Goal: Answer question/provide support: Share knowledge or assist other users

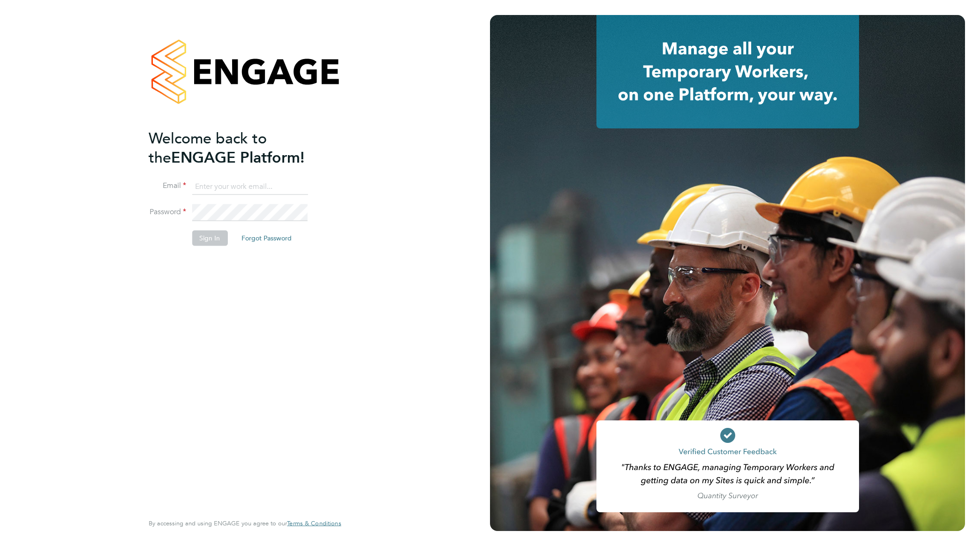
type input "nathan.morris@ncclondon.ac.uk"
click at [211, 231] on button "Sign In" at bounding box center [210, 238] width 36 height 15
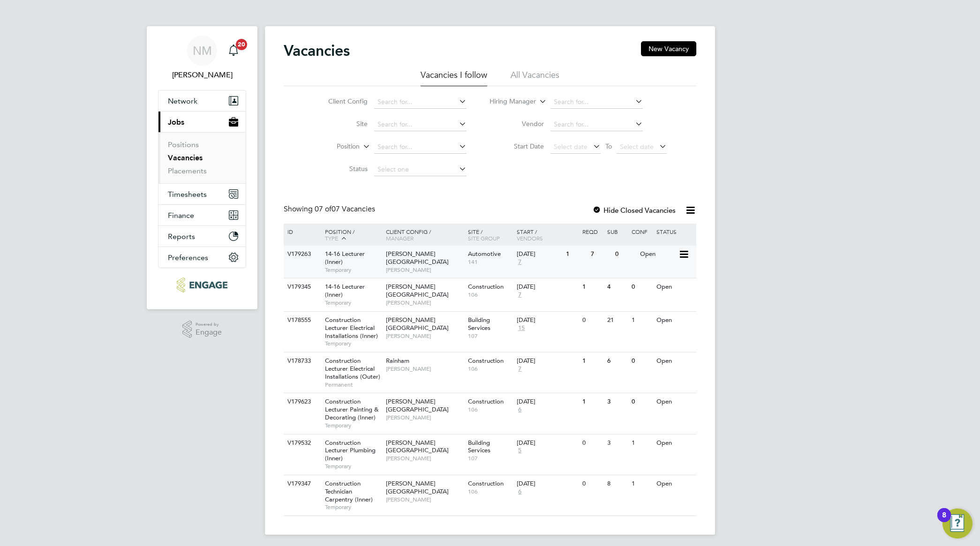
click at [343, 266] on span "Temporary" at bounding box center [353, 270] width 56 height 8
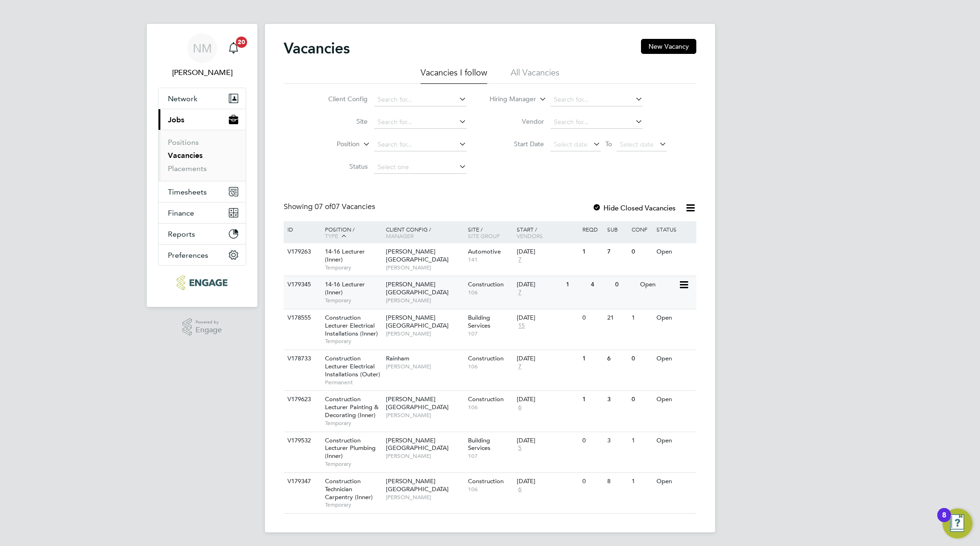
scroll to position [5, 0]
click at [398, 295] on span "[PERSON_NAME]" at bounding box center [424, 299] width 77 height 8
click at [403, 263] on span "[PERSON_NAME]" at bounding box center [424, 267] width 77 height 8
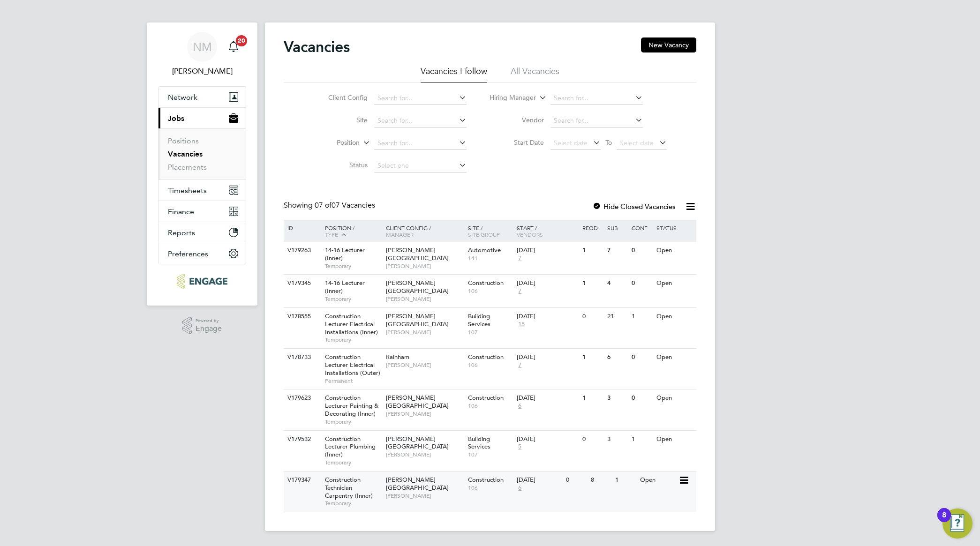
click at [358, 495] on span "Construction Technician Carpentry (Inner)" at bounding box center [349, 488] width 48 height 24
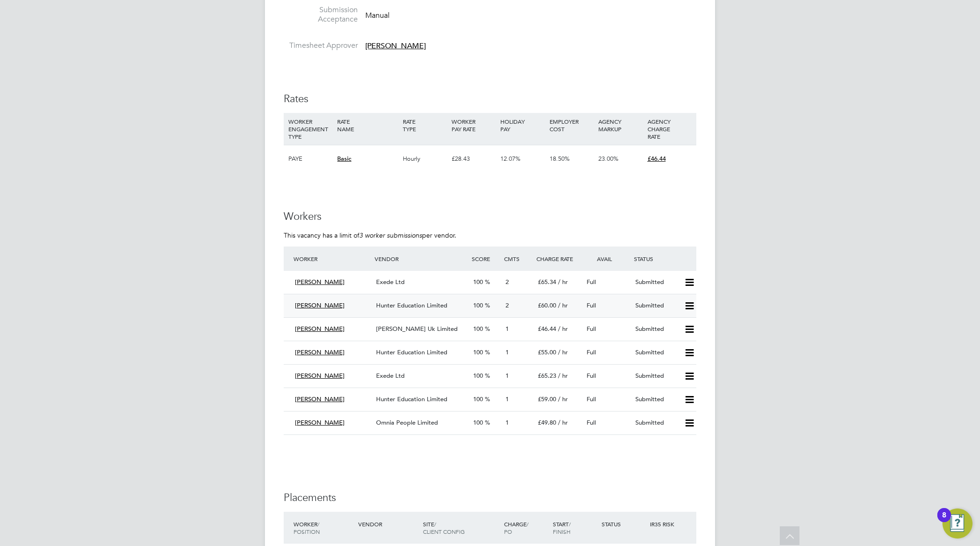
click at [415, 306] on span "Hunter Education Limited" at bounding box center [411, 306] width 71 height 8
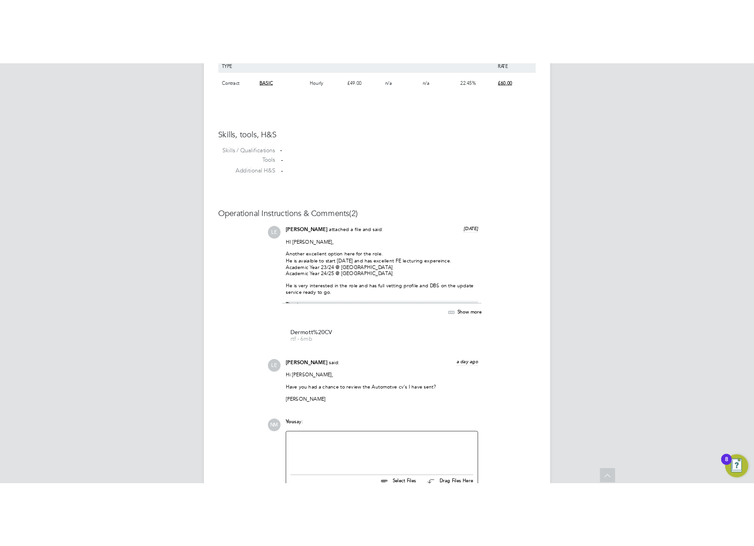
scroll to position [703, 0]
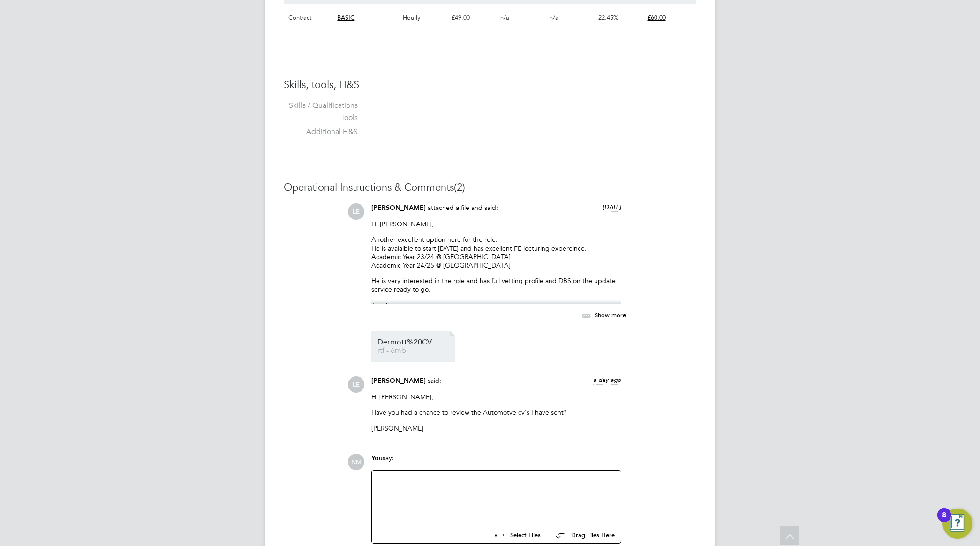
click at [404, 352] on span "rtf - 6mb" at bounding box center [414, 350] width 75 height 7
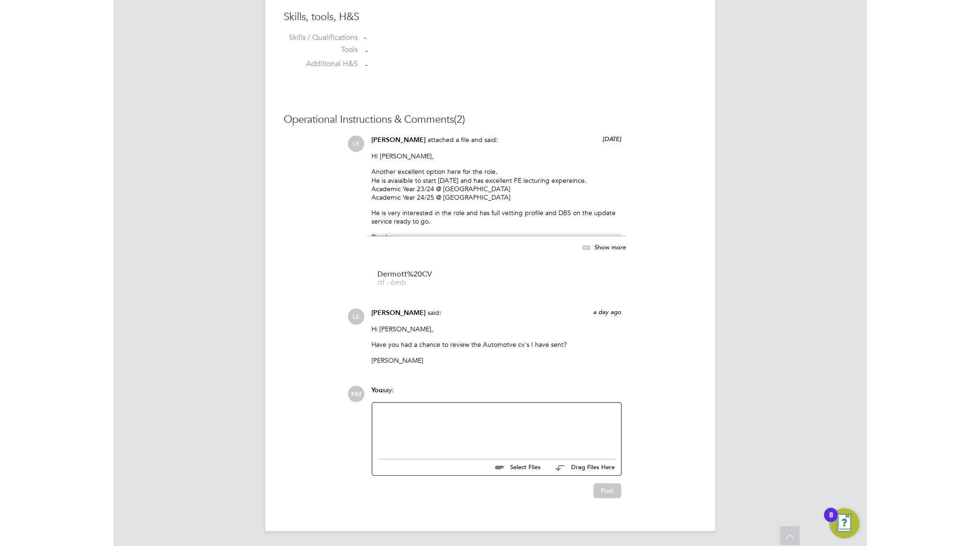
scroll to position [774, 0]
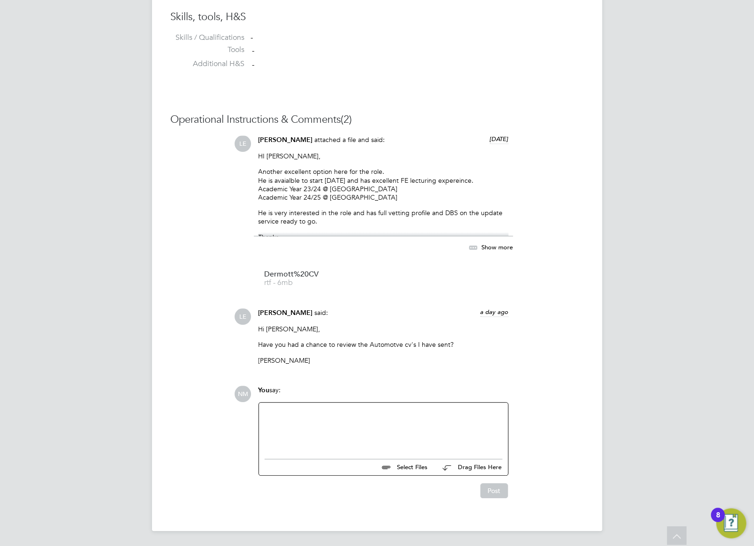
click at [355, 421] on div at bounding box center [383, 428] width 238 height 40
click at [320, 421] on div at bounding box center [383, 428] width 238 height 40
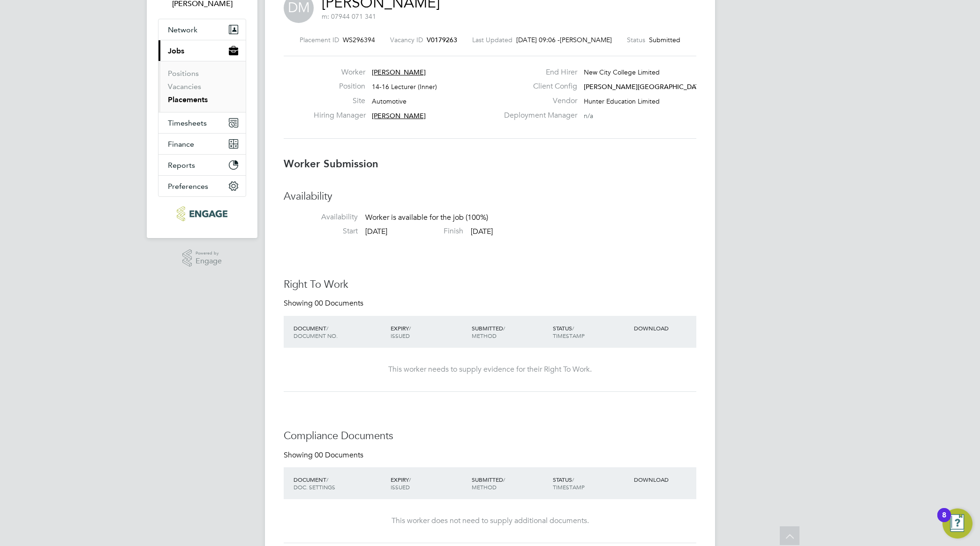
scroll to position [0, 0]
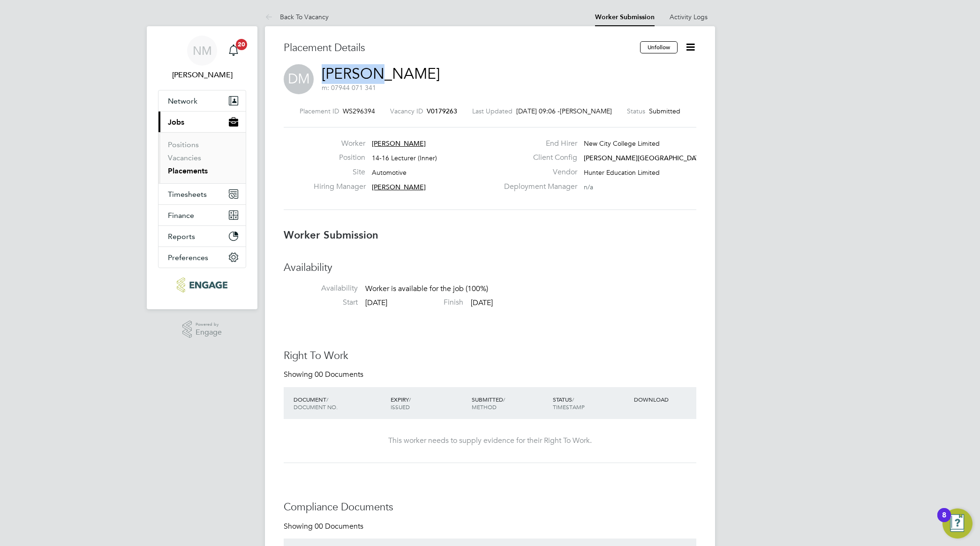
drag, startPoint x: 320, startPoint y: 73, endPoint x: 377, endPoint y: 75, distance: 57.2
click at [377, 75] on div "DM Dermott Matthews m: 07944 071 341" at bounding box center [490, 80] width 413 height 32
copy link "Dermott"
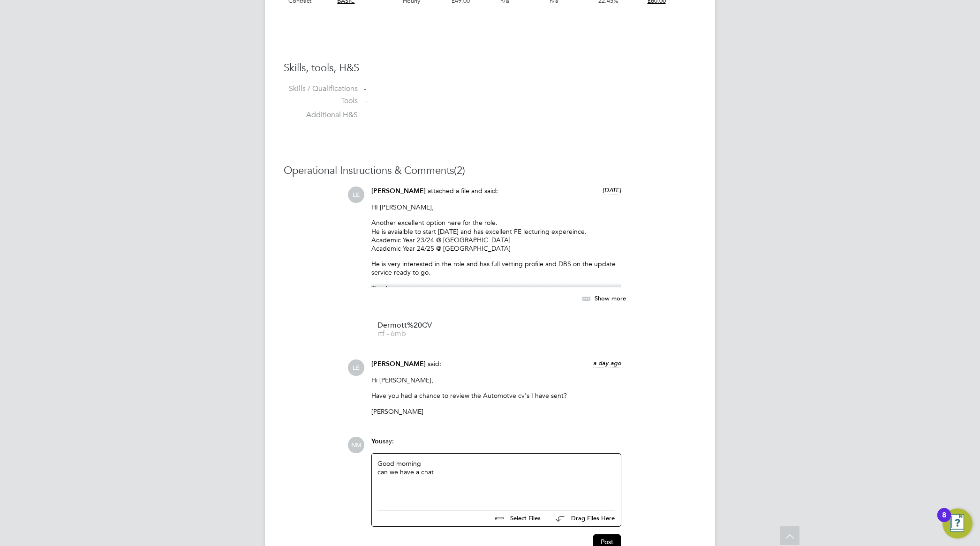
scroll to position [774, 0]
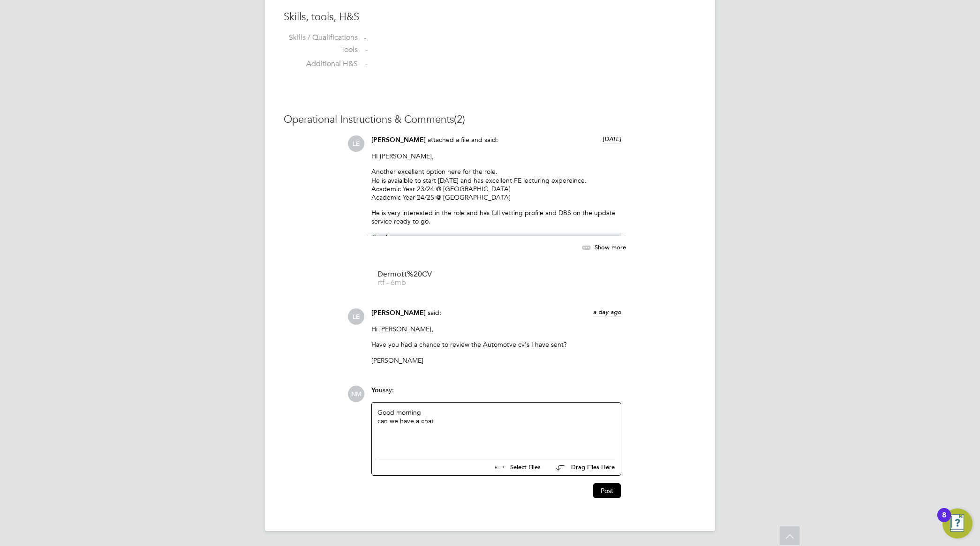
click at [454, 420] on div "can we have a chat" at bounding box center [496, 421] width 238 height 8
click at [447, 427] on div "can we have a chat with Dermott" at bounding box center [496, 427] width 238 height 20
click at [381, 422] on div "can we have a chat with Dermott for the Hackney role" at bounding box center [496, 421] width 238 height 8
click at [429, 411] on div "Good morning Can we have a chat with Dermott for the Hackney role" at bounding box center [496, 428] width 238 height 40
drag, startPoint x: 544, startPoint y: 431, endPoint x: 371, endPoint y: 405, distance: 174.6
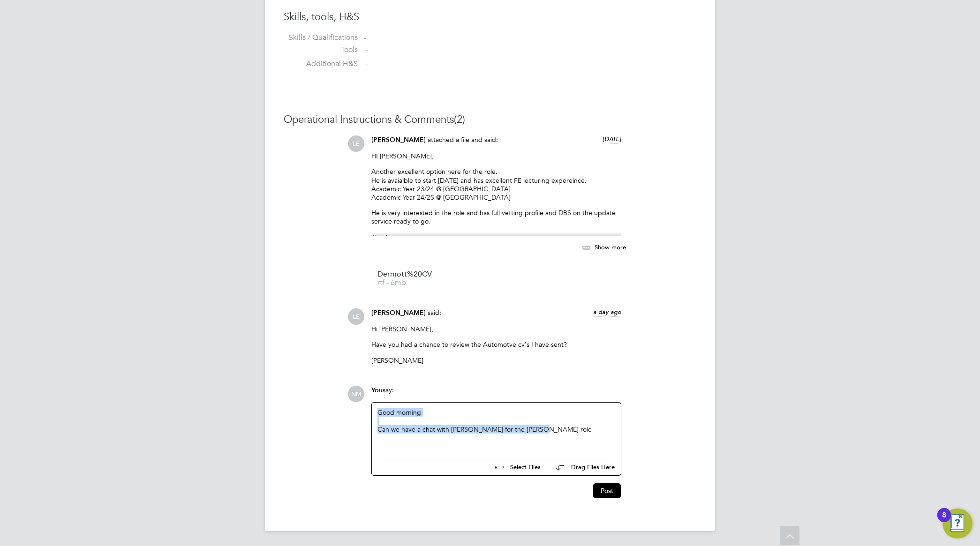
click at [375, 407] on div "Good morning Can we have a chat with Dermott for the Hackney role" at bounding box center [496, 429] width 249 height 52
copy div "Good morning Can we have a chat with Dermott for the Hackney role"
click at [612, 489] on button "Post" at bounding box center [607, 490] width 28 height 15
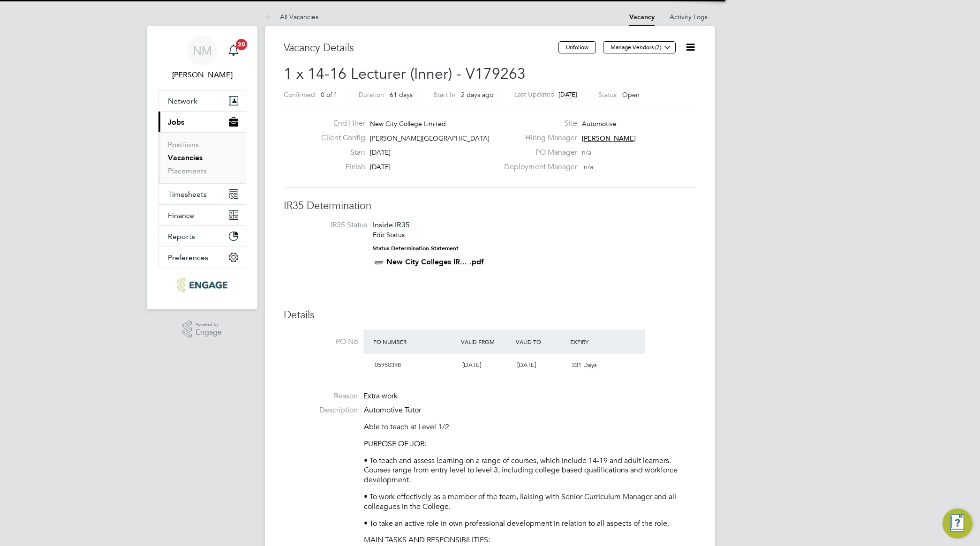
scroll to position [5, 5]
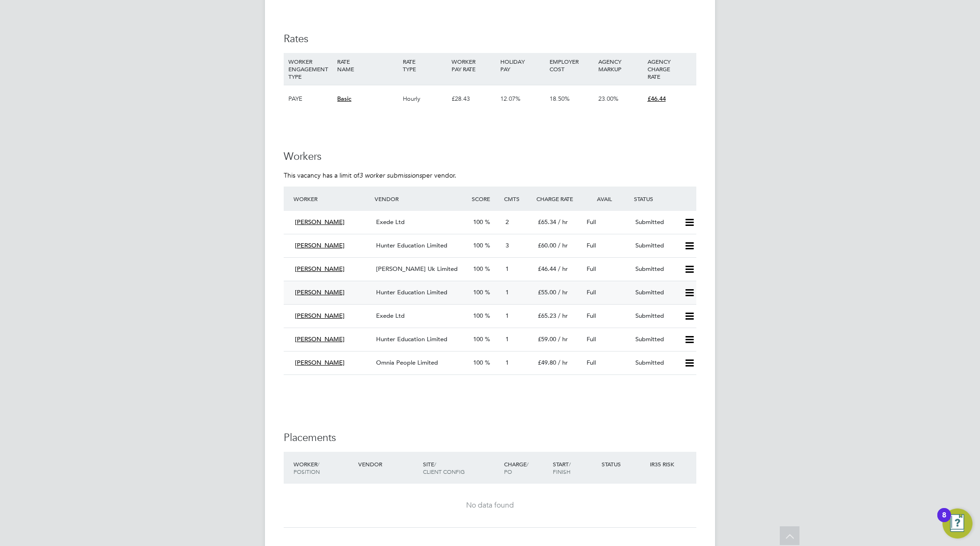
click at [389, 287] on div "Hunter Education Limited" at bounding box center [420, 292] width 97 height 15
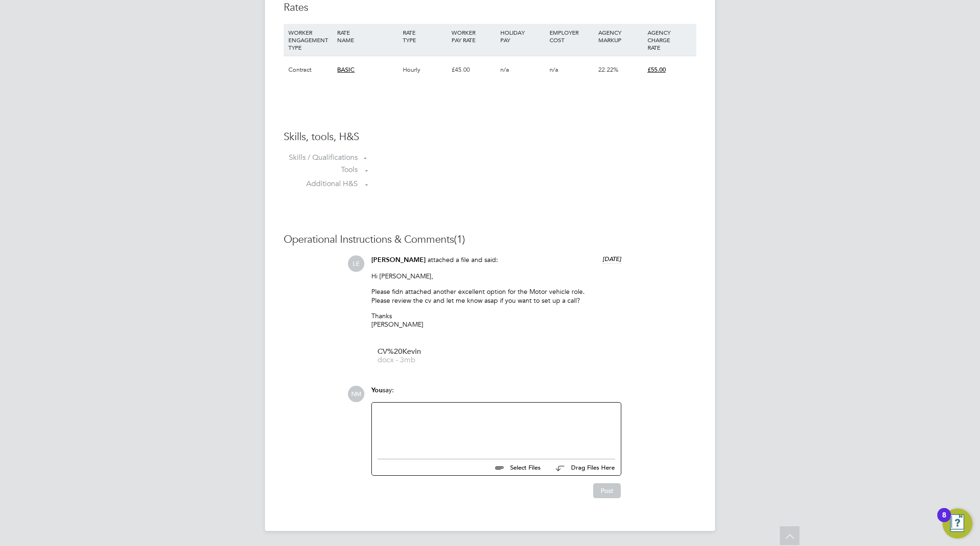
click at [444, 415] on div at bounding box center [496, 428] width 238 height 40
paste div
drag, startPoint x: 475, startPoint y: 429, endPoint x: 451, endPoint y: 430, distance: 24.4
click at [451, 430] on div "Can we have a chat with Dermott for the Hackney role" at bounding box center [496, 430] width 238 height 8
click at [603, 489] on button "Post" at bounding box center [607, 490] width 28 height 15
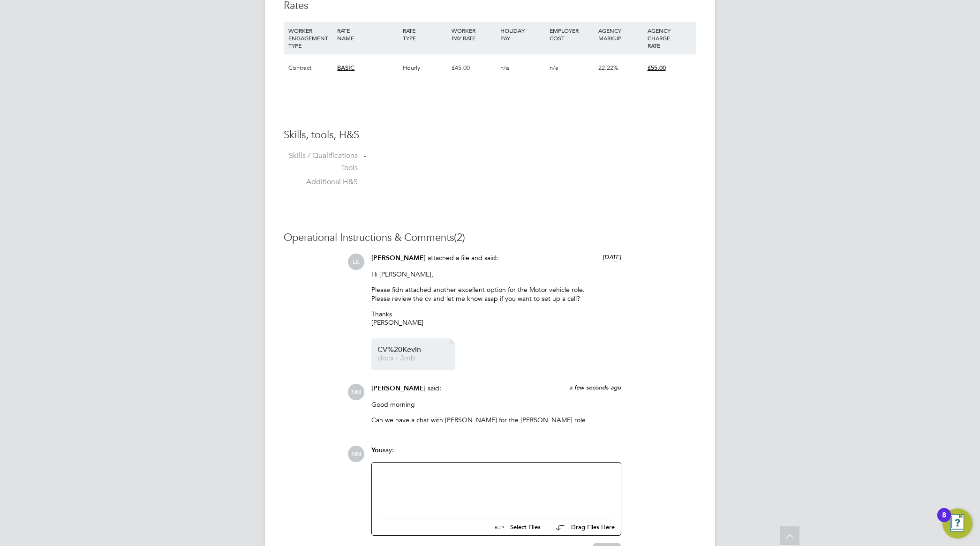
click at [392, 359] on span "docx - 3mb" at bounding box center [414, 358] width 75 height 7
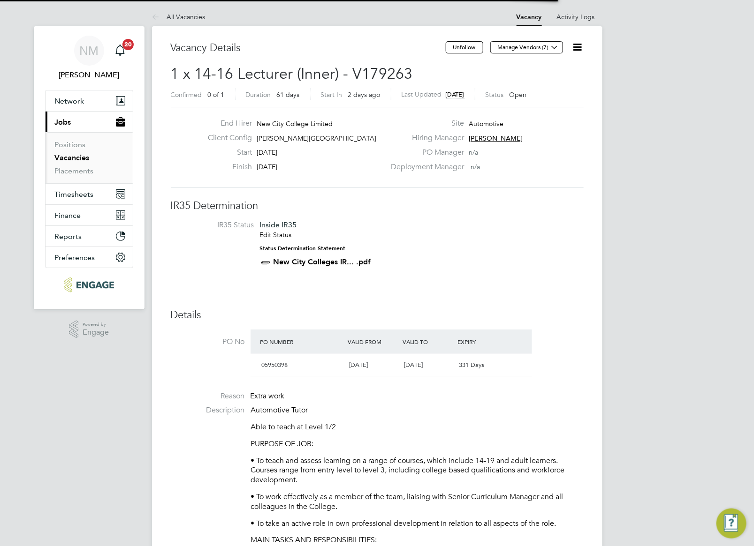
scroll to position [5, 5]
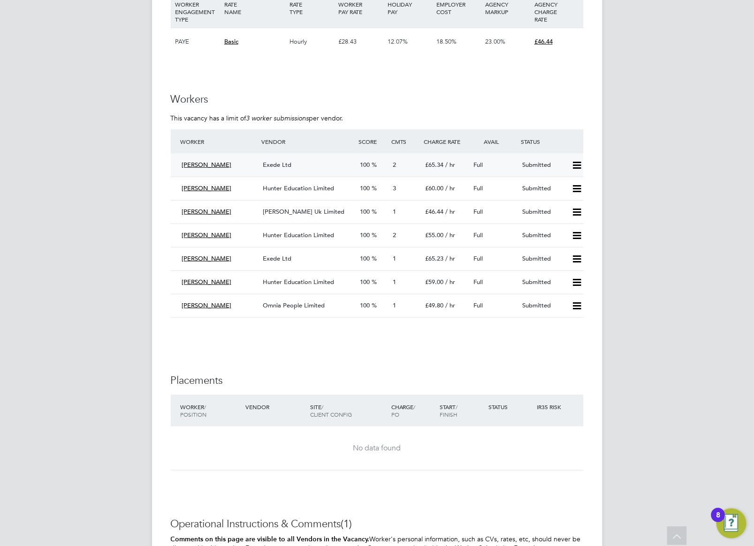
click at [280, 164] on span "Exede Ltd" at bounding box center [277, 165] width 29 height 8
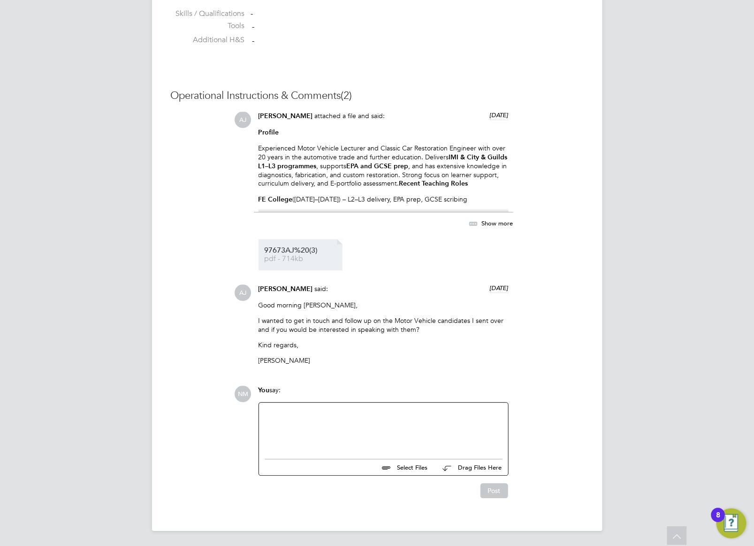
click at [284, 251] on span "97673AJ%20(3)" at bounding box center [301, 250] width 75 height 7
click at [293, 256] on span "pdf - 714kb" at bounding box center [301, 259] width 75 height 7
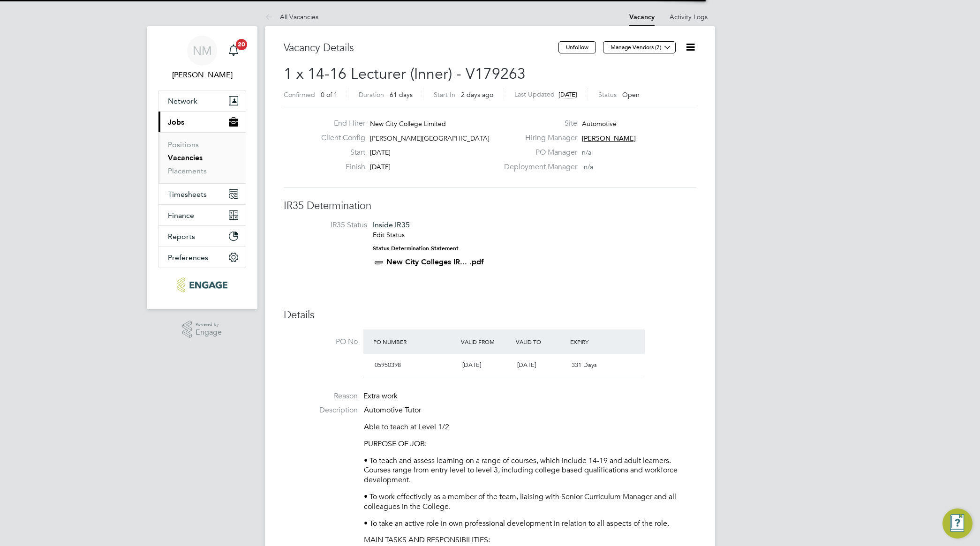
scroll to position [15, 88]
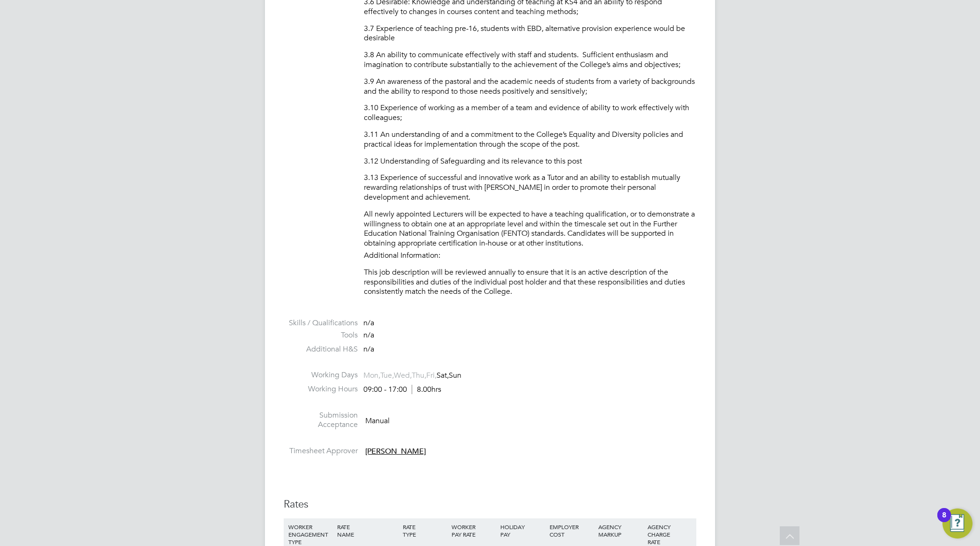
scroll to position [825, 0]
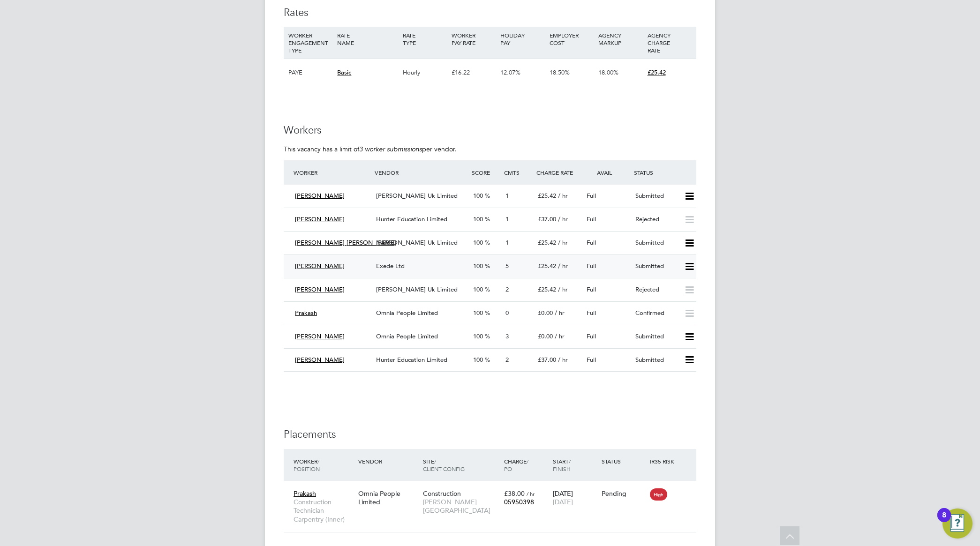
click at [399, 270] on div "Exede Ltd" at bounding box center [420, 266] width 97 height 15
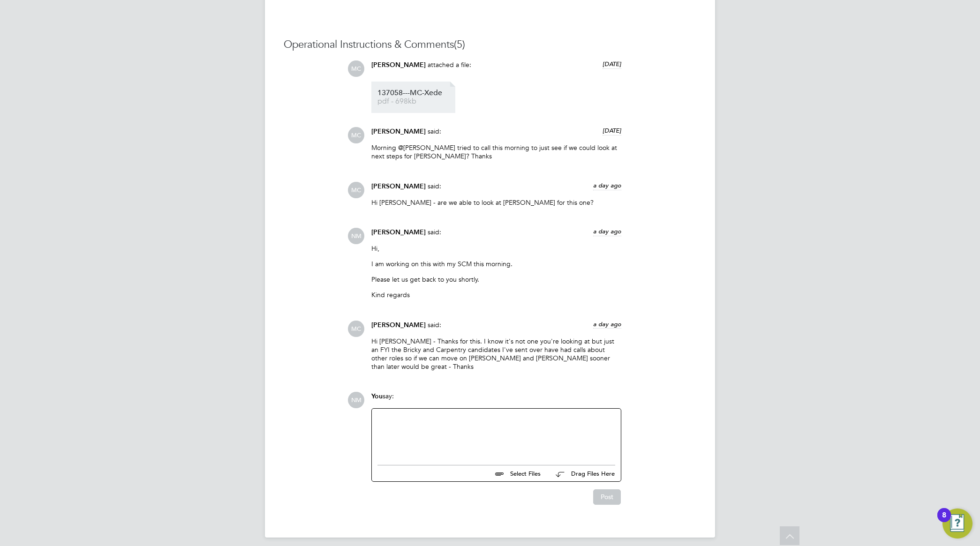
click at [420, 95] on span "137058---MC-Xede" at bounding box center [414, 93] width 75 height 7
